Goal: Task Accomplishment & Management: Manage account settings

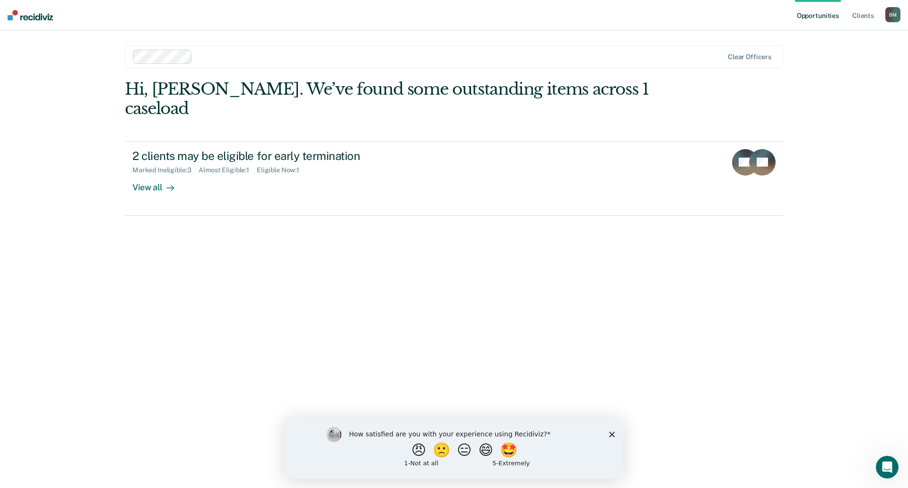
click at [615, 433] on div "How satisfied are you with your experience using Recidiviz? 😠 🙁 😑 😄 🤩 1 - Not a…" at bounding box center [454, 447] width 339 height 61
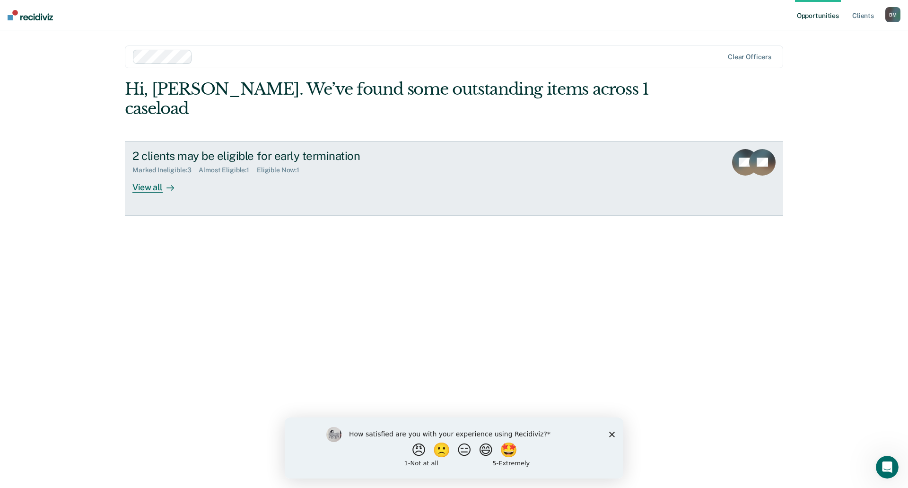
click at [133, 174] on div "View all" at bounding box center [158, 183] width 53 height 18
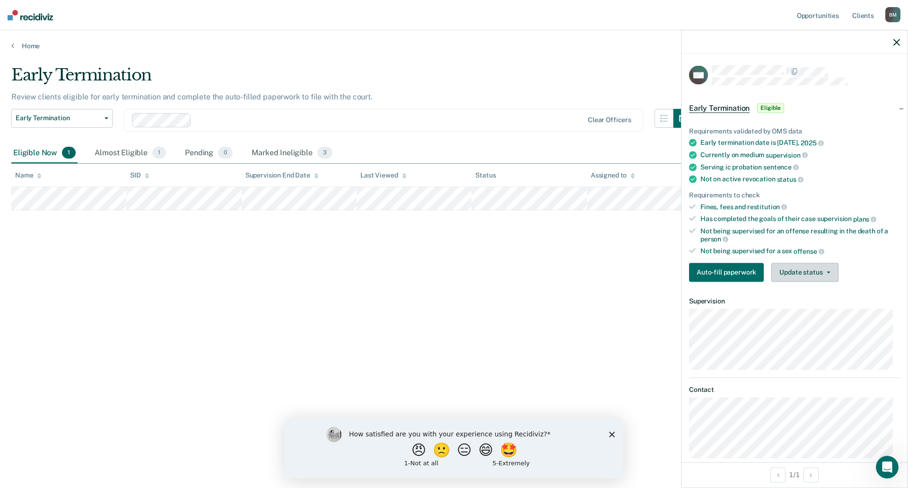
click at [786, 268] on button "Update status" at bounding box center [804, 271] width 67 height 19
click at [787, 313] on button "Mark Ineligible" at bounding box center [816, 309] width 91 height 15
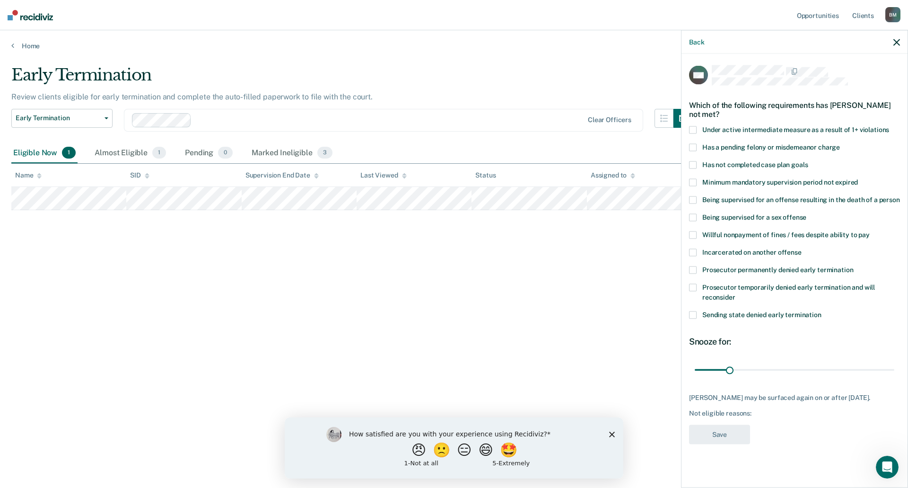
click at [693, 314] on span at bounding box center [693, 315] width 8 height 8
click at [693, 290] on label "Prosecutor temporarily denied early termination and will reconsider" at bounding box center [794, 294] width 211 height 20
click at [696, 312] on span at bounding box center [693, 315] width 8 height 8
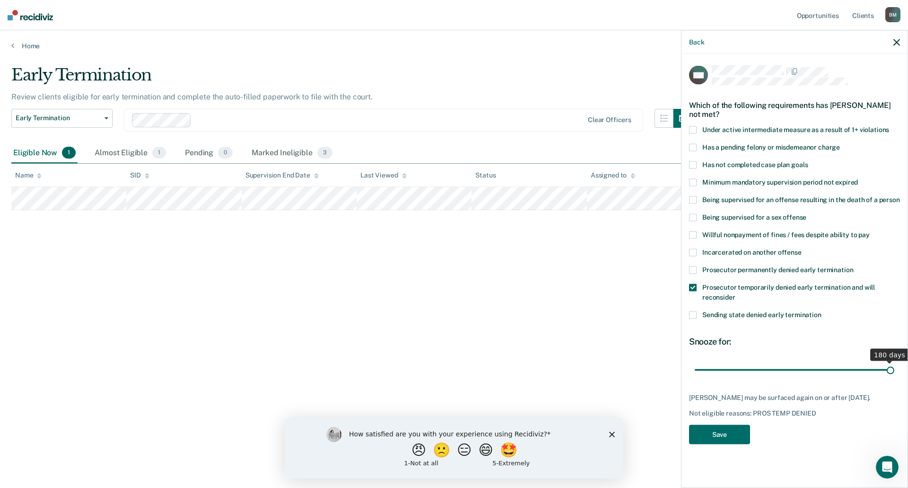
drag, startPoint x: 731, startPoint y: 370, endPoint x: 908, endPoint y: 376, distance: 176.5
type input "180"
click at [894, 376] on input "range" at bounding box center [795, 369] width 200 height 17
click at [704, 439] on button "Save" at bounding box center [719, 434] width 61 height 19
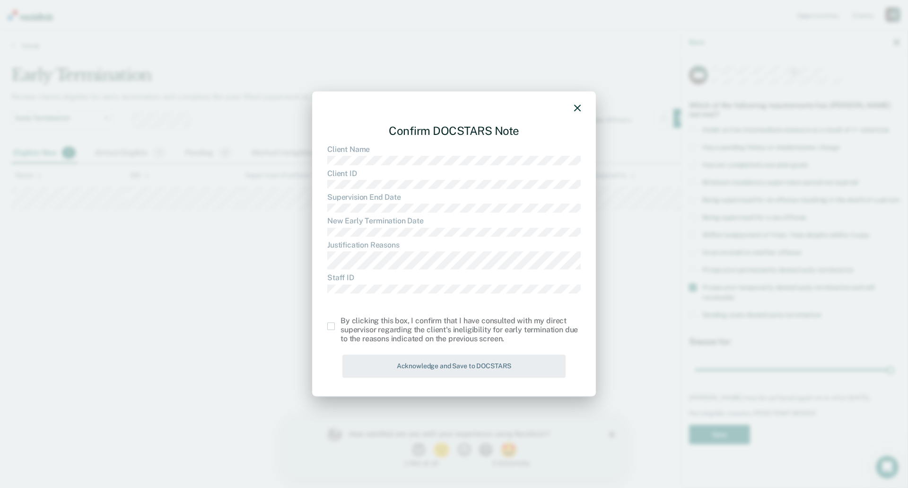
click at [327, 327] on div "Confirm DOCSTARS Note Client Name Client ID Supervision End Date New Early Term…" at bounding box center [454, 244] width 284 height 306
click at [331, 326] on span at bounding box center [331, 326] width 8 height 8
click at [341, 322] on input "checkbox" at bounding box center [341, 322] width 0 height 0
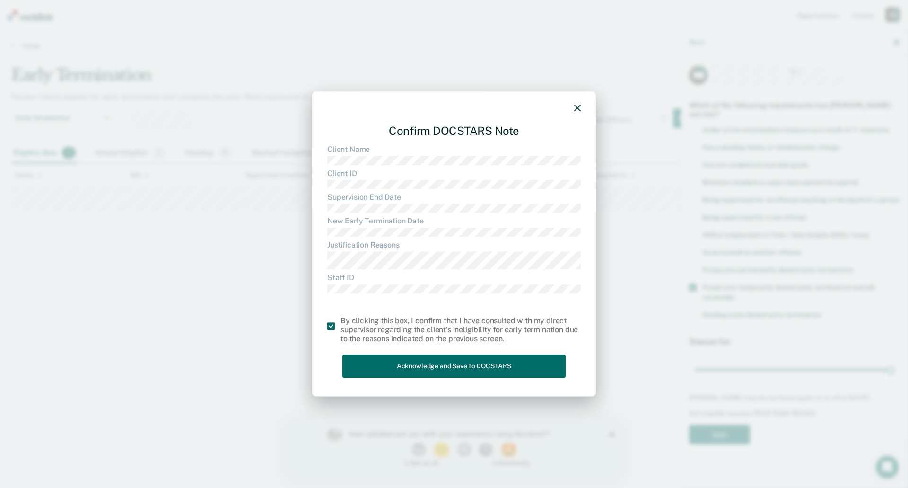
click at [422, 384] on div "Confirm DOCSTARS Note Client Name Client ID Supervision End Date New Early Term…" at bounding box center [454, 244] width 284 height 306
click at [418, 369] on button "Acknowledge and Save to DOCSTARS" at bounding box center [453, 366] width 223 height 23
